Goal: Check status: Check status

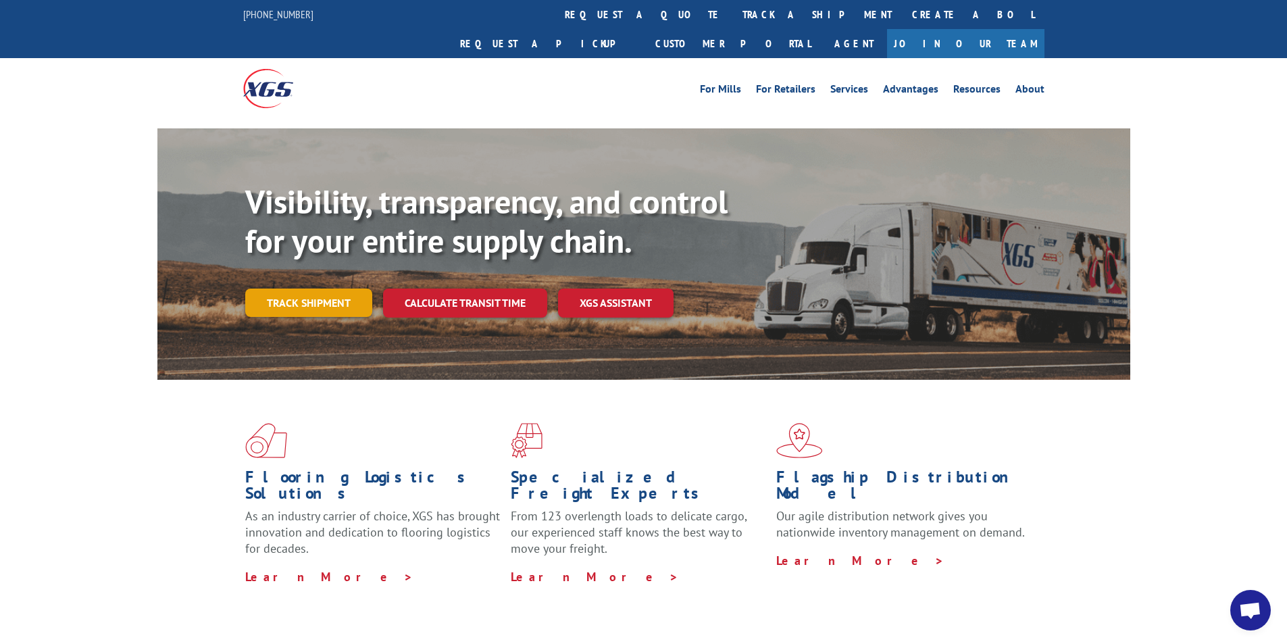
click at [336, 289] on link "Track shipment" at bounding box center [308, 303] width 127 height 28
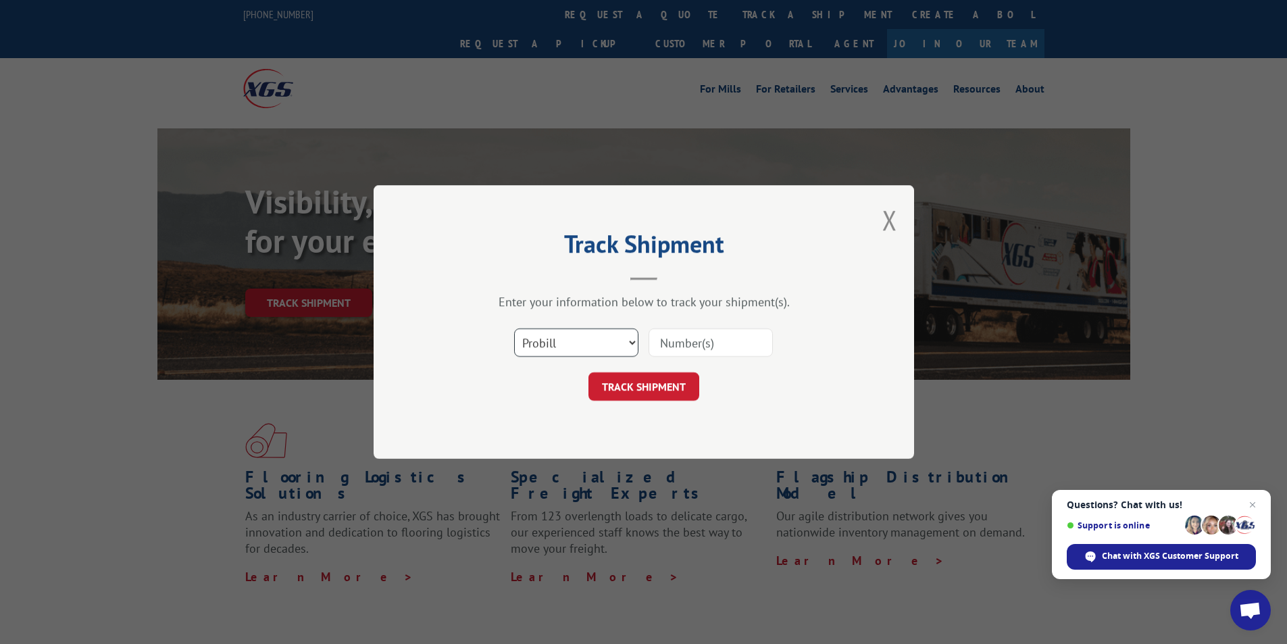
click at [609, 334] on select "Select category... Probill BOL PO" at bounding box center [576, 342] width 124 height 28
select select "bol"
click at [514, 328] on select "Select category... Probill BOL PO" at bounding box center [576, 342] width 124 height 28
click at [685, 349] on input at bounding box center [711, 342] width 124 height 28
paste input "2851385"
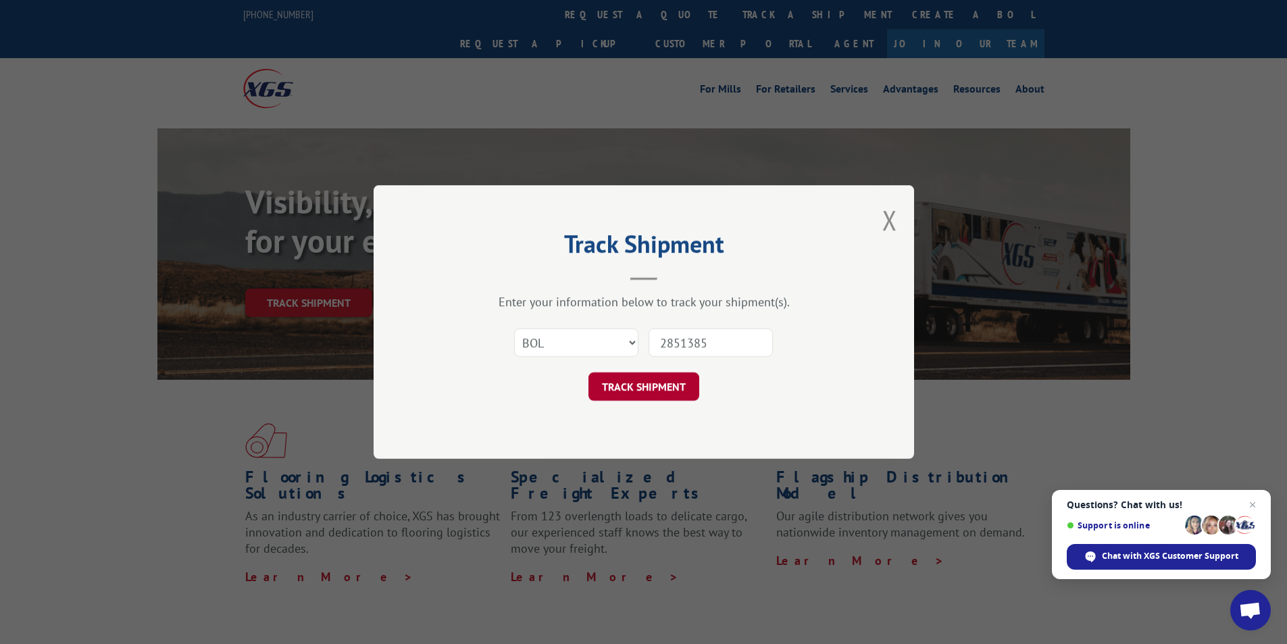
type input "2851385"
click at [662, 390] on button "TRACK SHIPMENT" at bounding box center [644, 386] width 111 height 28
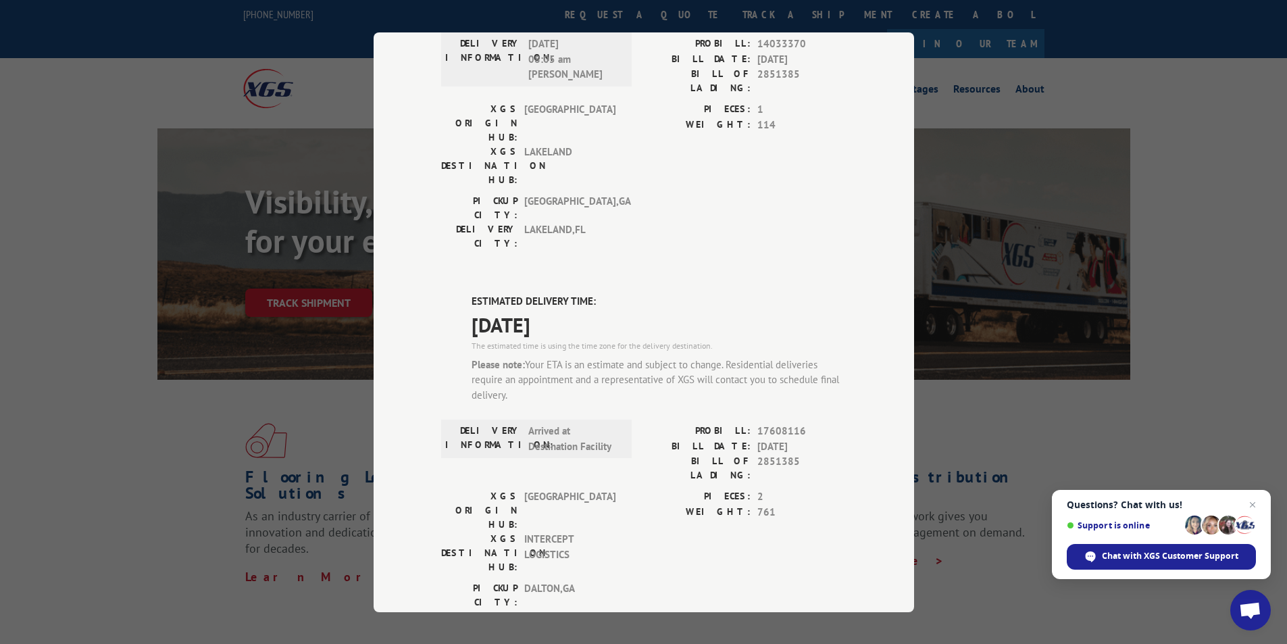
scroll to position [467, 0]
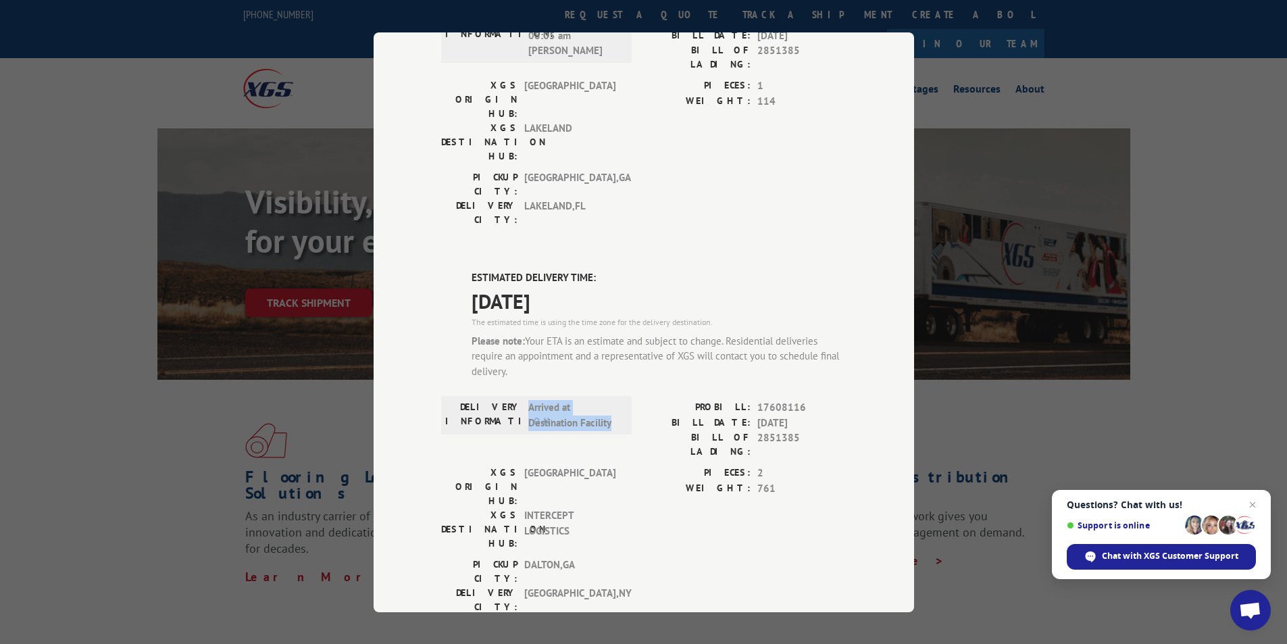
drag, startPoint x: 521, startPoint y: 255, endPoint x: 613, endPoint y: 270, distance: 93.2
click at [612, 400] on div "DELIVERY INFORMATION: Arrived at Destination Facility" at bounding box center [536, 415] width 182 height 30
copy span "Arrived at Destination Facility"
